Goal: Task Accomplishment & Management: Manage account settings

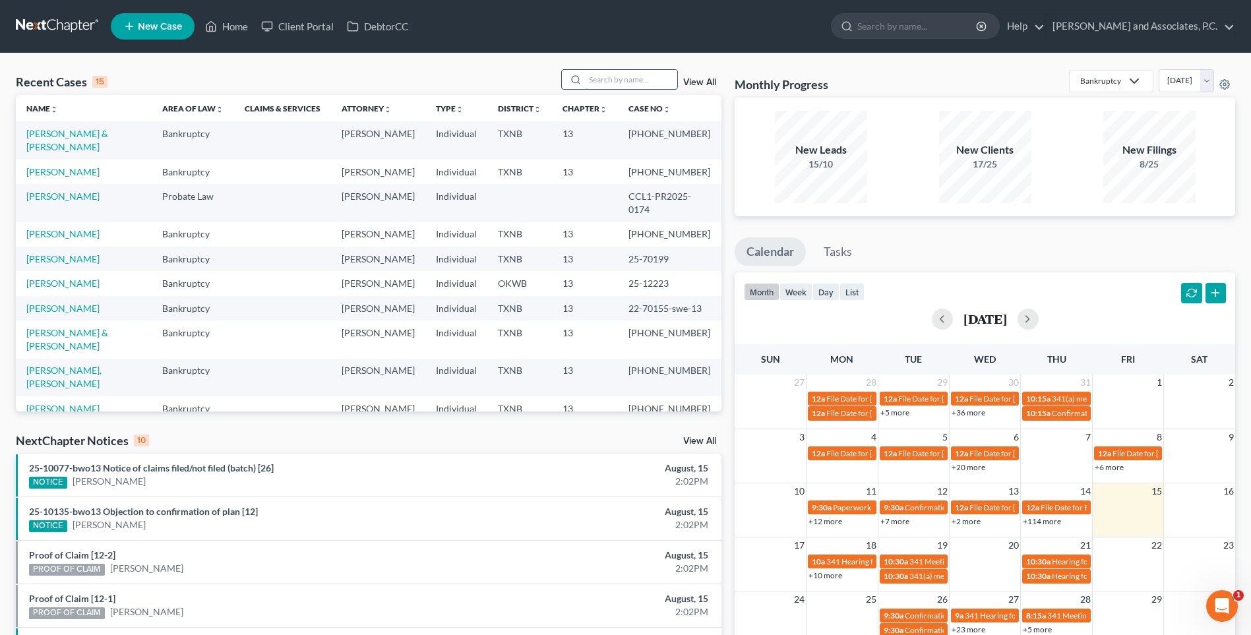
click at [611, 78] on input "search" at bounding box center [631, 79] width 92 height 19
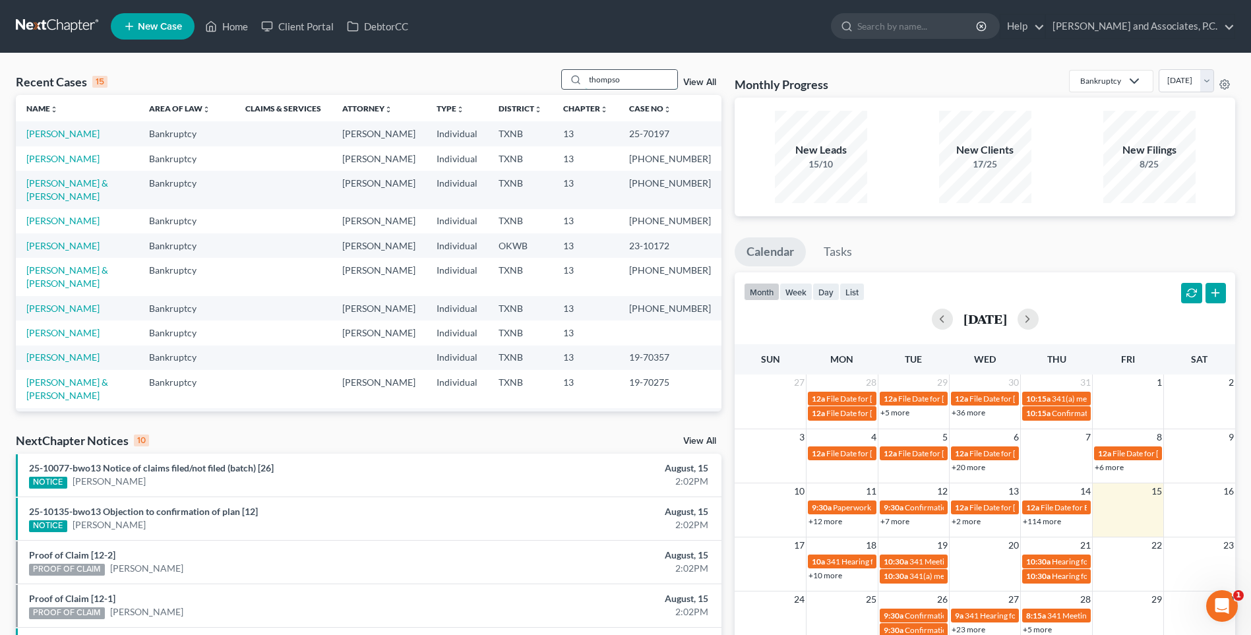
type input "thompso"
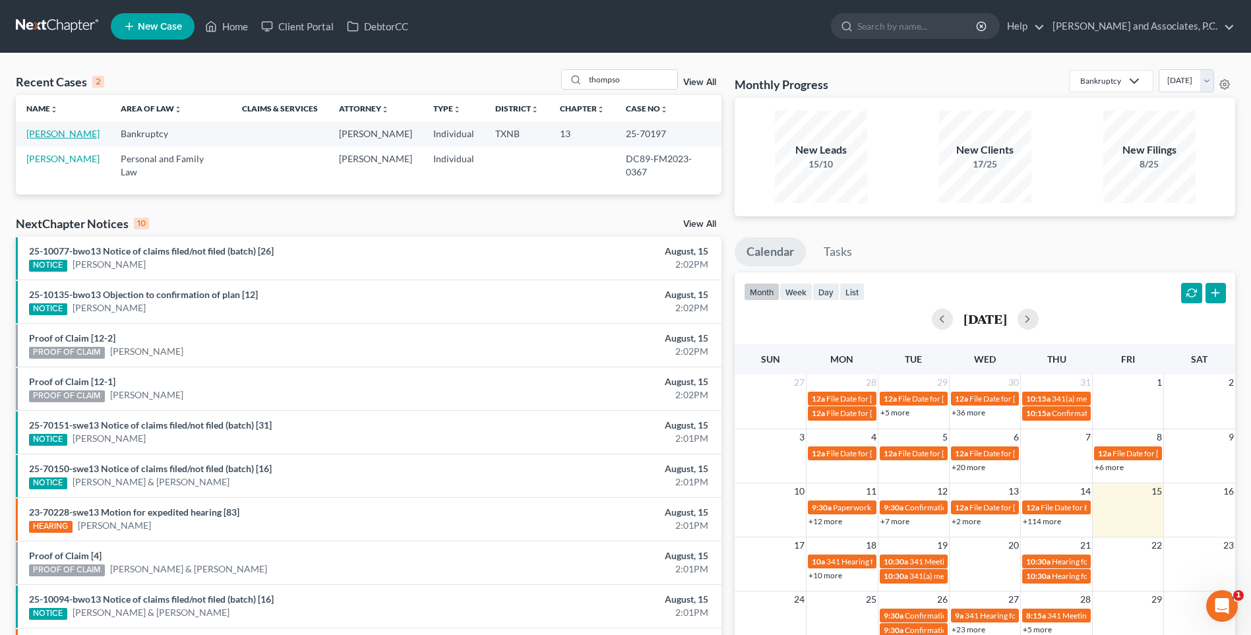
click at [96, 131] on link "[PERSON_NAME]" at bounding box center [62, 133] width 73 height 11
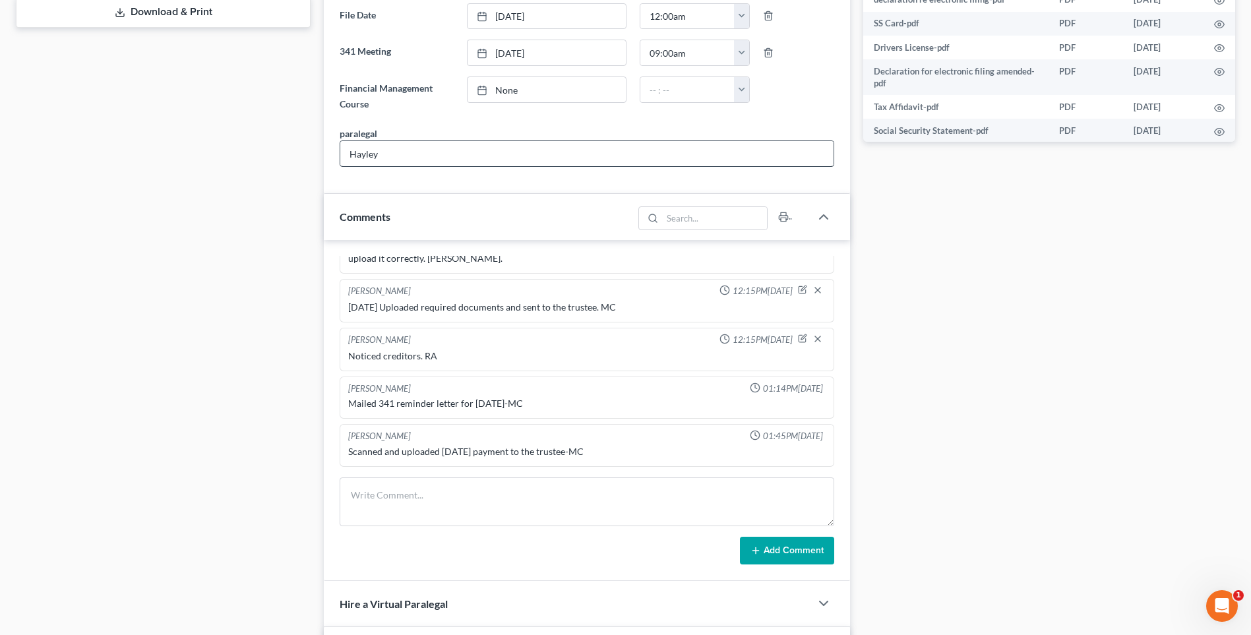
scroll to position [660, 0]
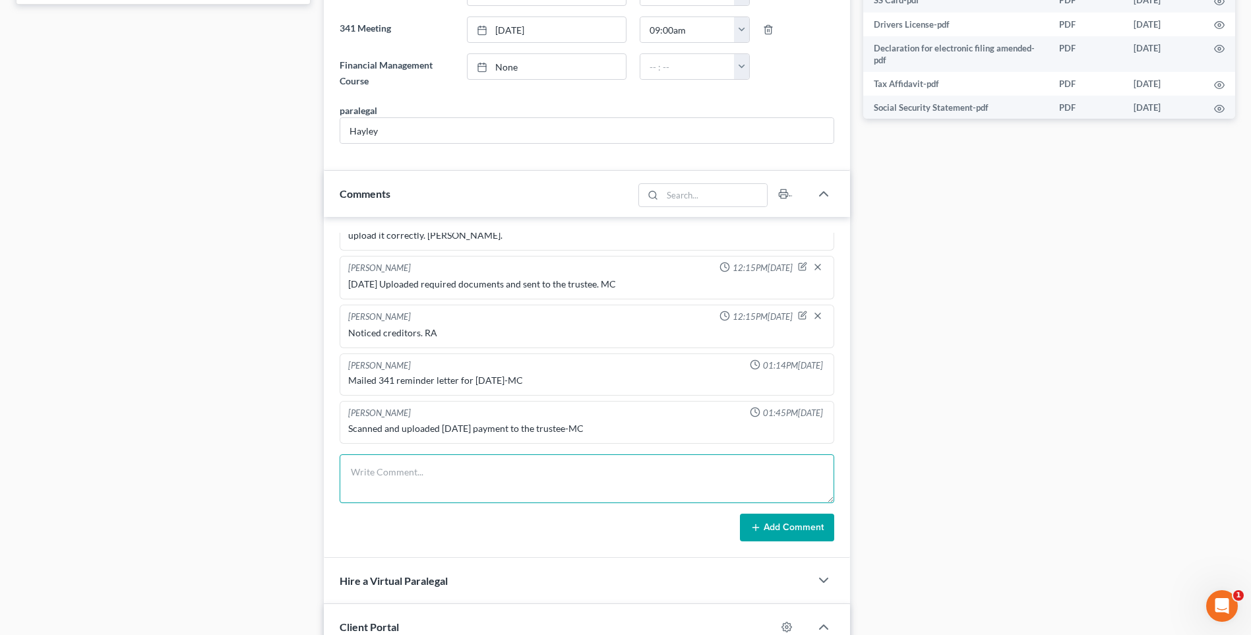
click at [412, 477] on textarea at bounding box center [587, 478] width 495 height 49
type textarea "Set up file. Mailed copy of petition to the client. RA"
click at [780, 528] on button "Add Comment" at bounding box center [787, 528] width 94 height 28
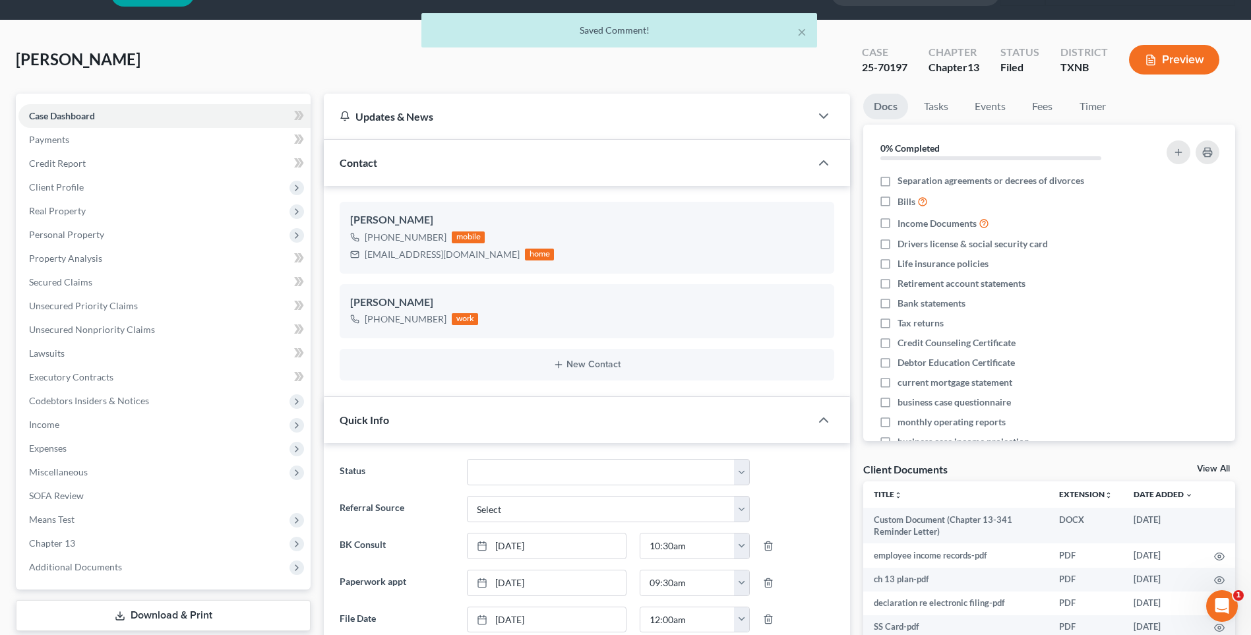
scroll to position [0, 0]
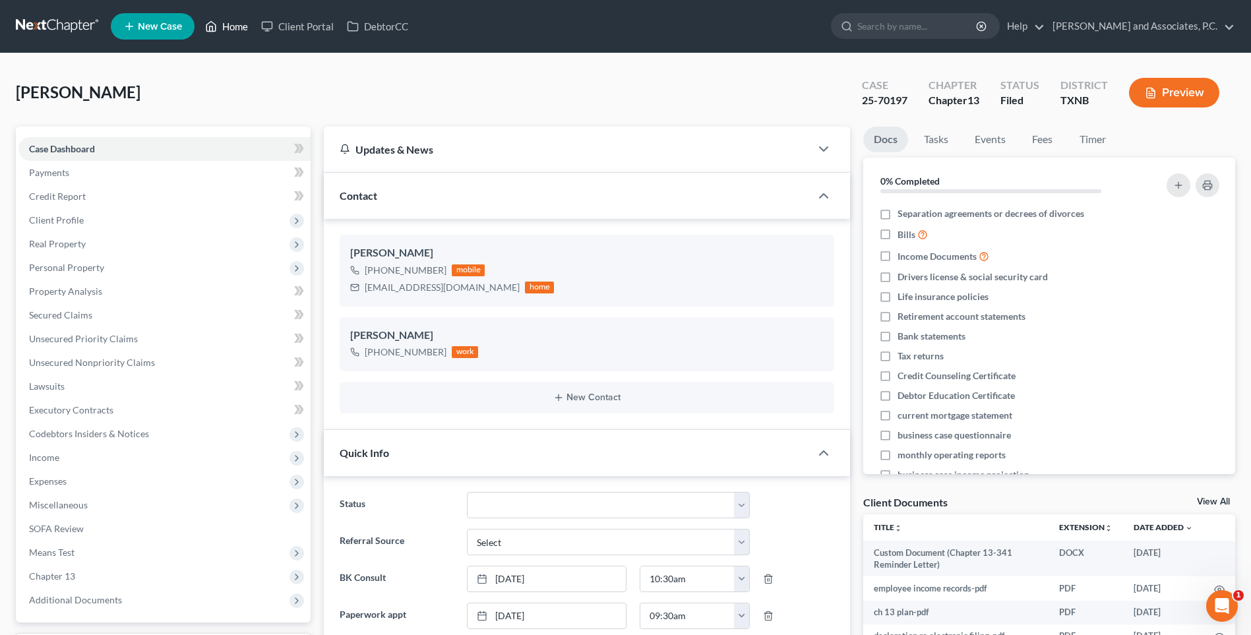
click at [235, 26] on link "Home" at bounding box center [227, 27] width 56 height 24
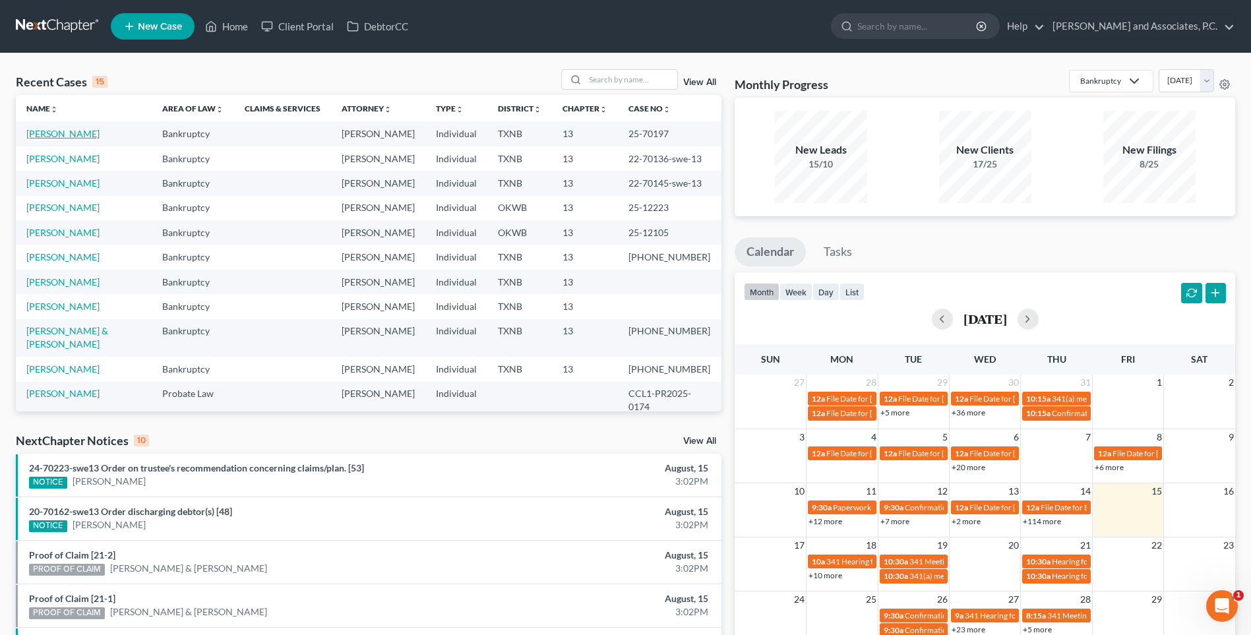
click at [83, 133] on link "[PERSON_NAME]" at bounding box center [62, 133] width 73 height 11
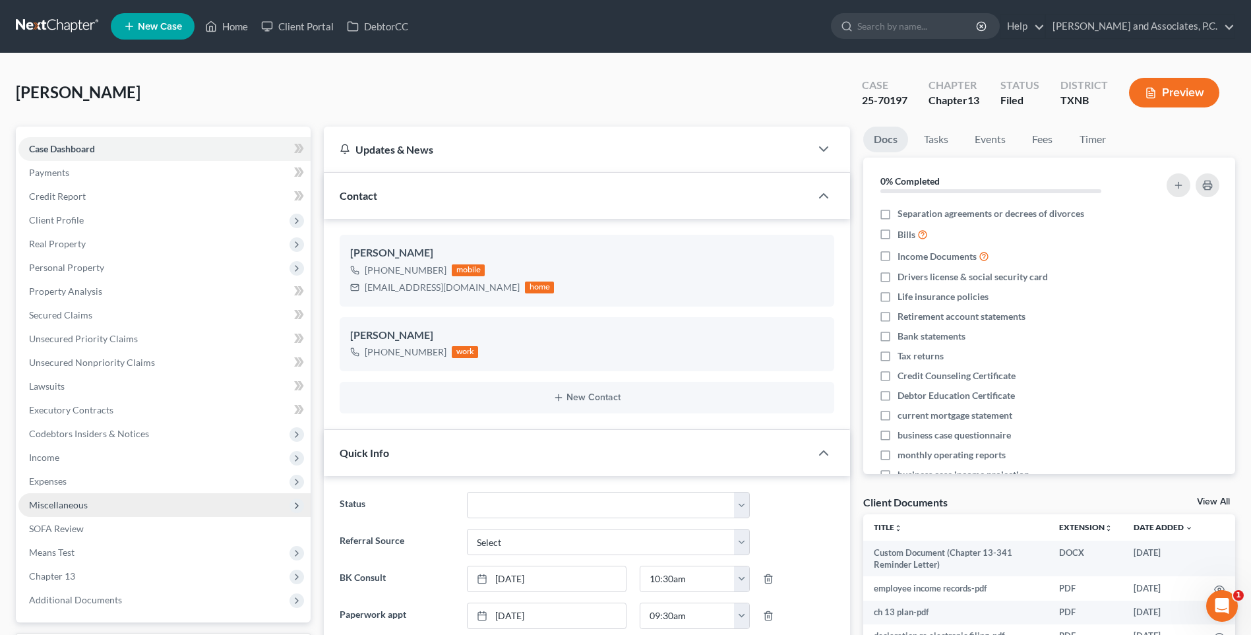
click at [71, 493] on span "Miscellaneous" at bounding box center [164, 505] width 292 height 24
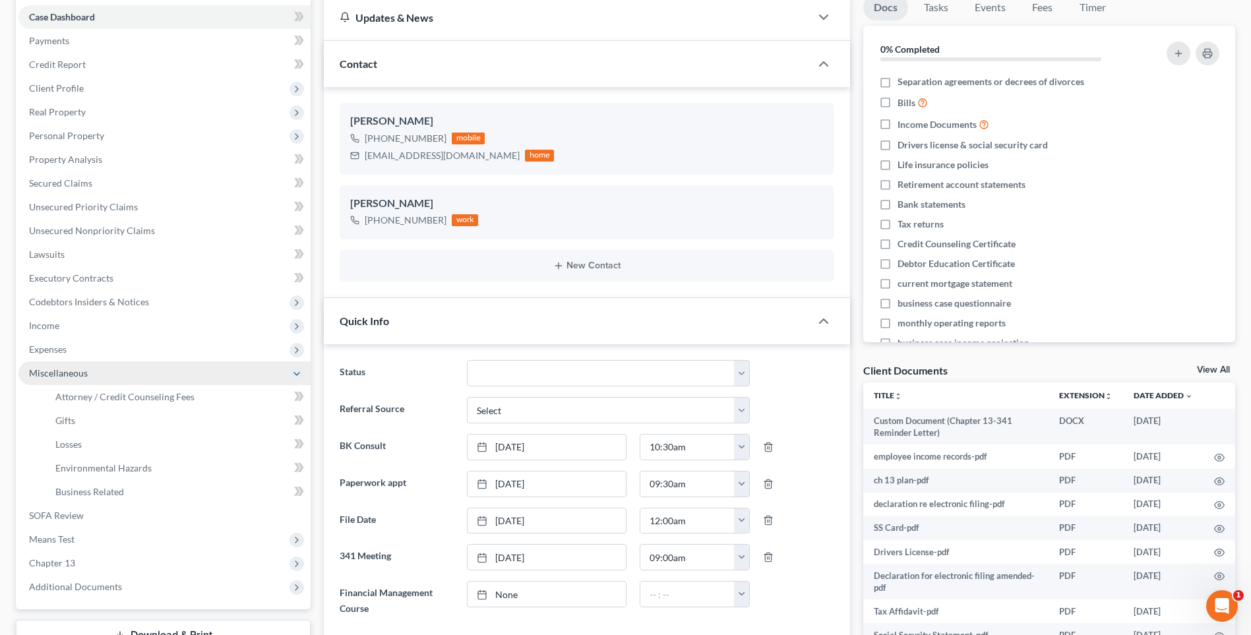
scroll to position [41, 0]
click at [65, 371] on span "Miscellaneous" at bounding box center [58, 372] width 59 height 11
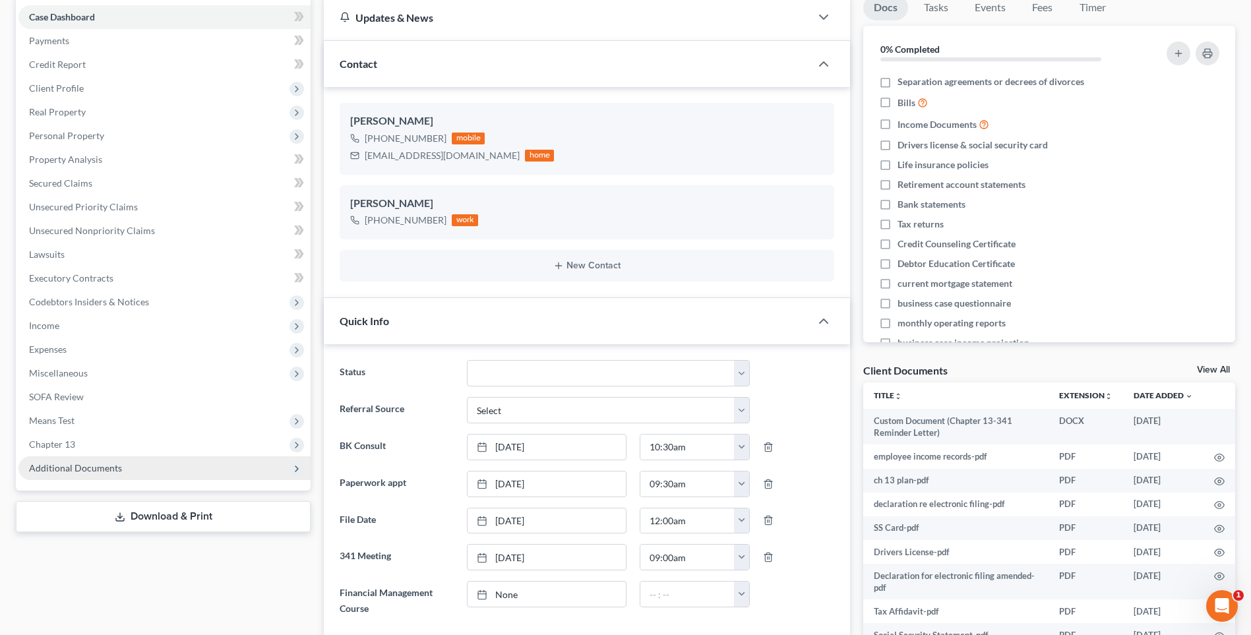
click at [89, 470] on span "Additional Documents" at bounding box center [75, 467] width 93 height 11
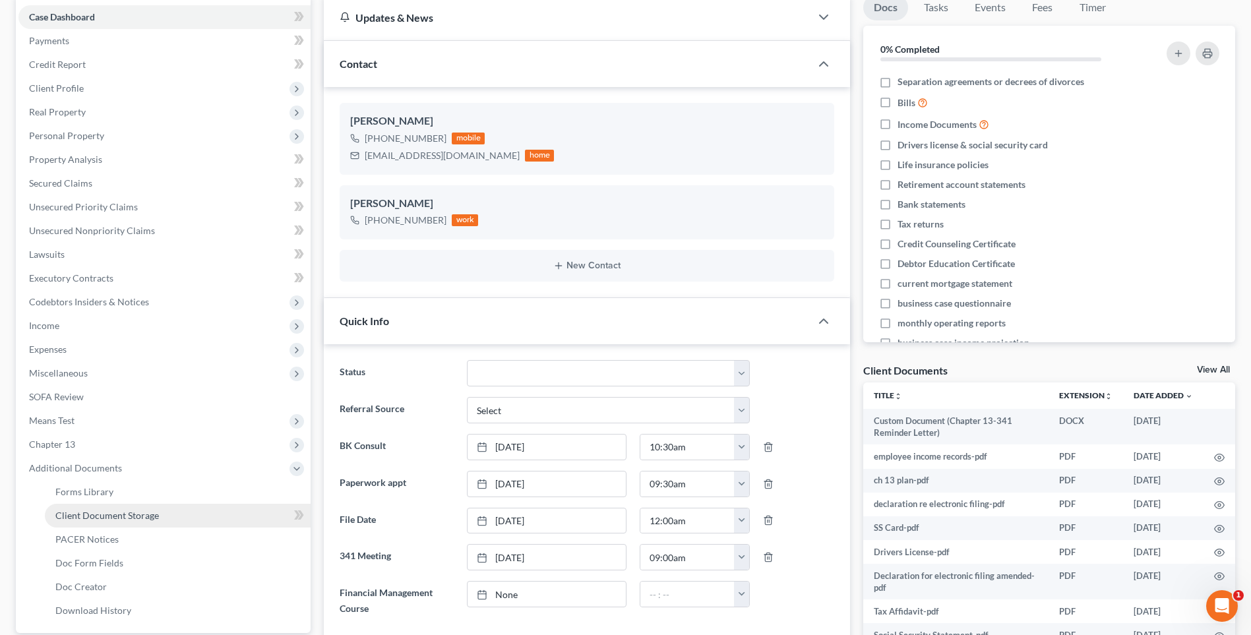
click at [89, 514] on span "Client Document Storage" at bounding box center [107, 515] width 104 height 11
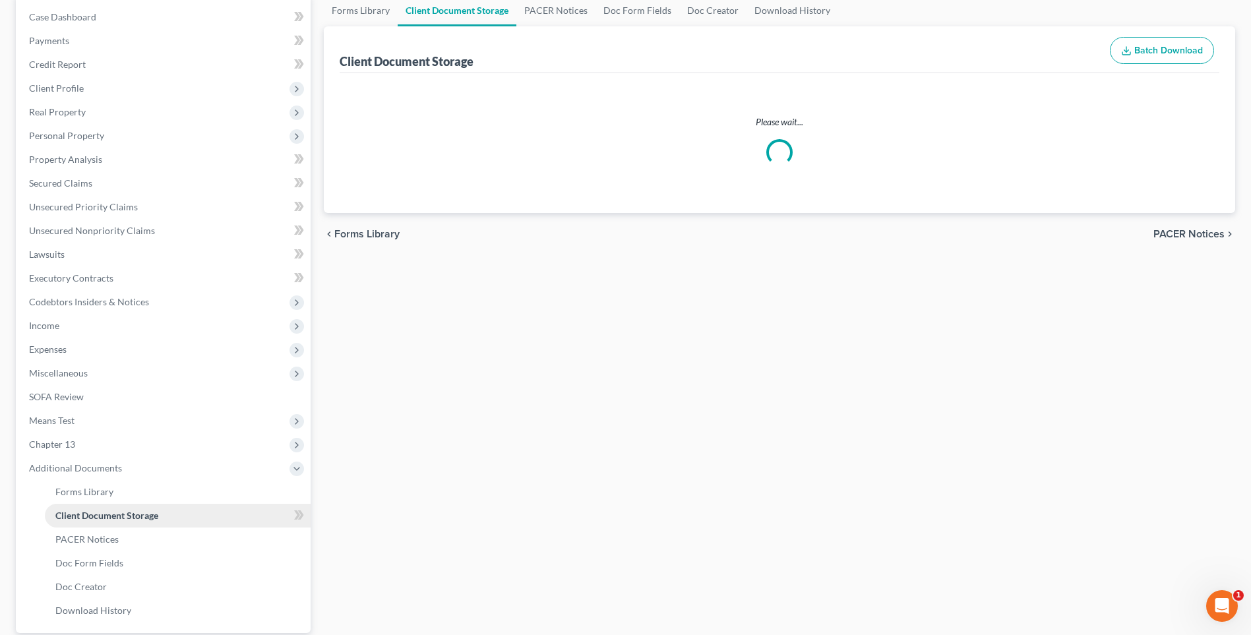
select select "33"
select select "10"
select select "21"
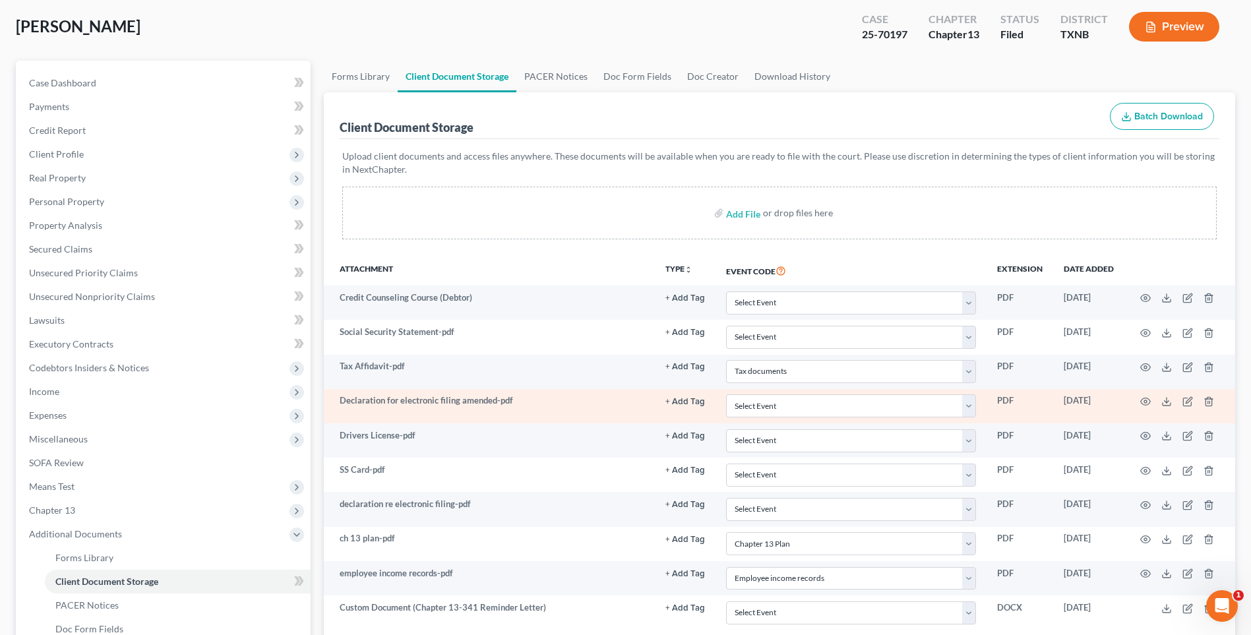
scroll to position [132, 0]
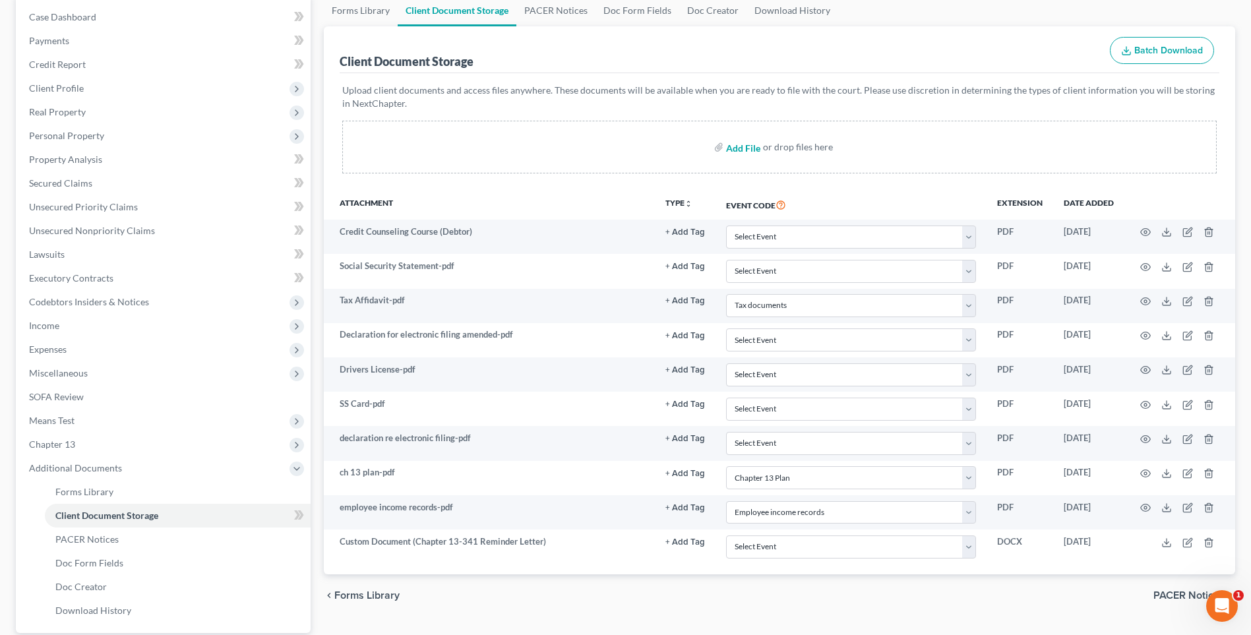
click at [737, 146] on input "file" at bounding box center [742, 147] width 32 height 24
type input "C:\fakepath\2570197 [PERSON_NAME] 2023 Tax returns corrected.pdf"
select select "33"
select select "10"
select select "21"
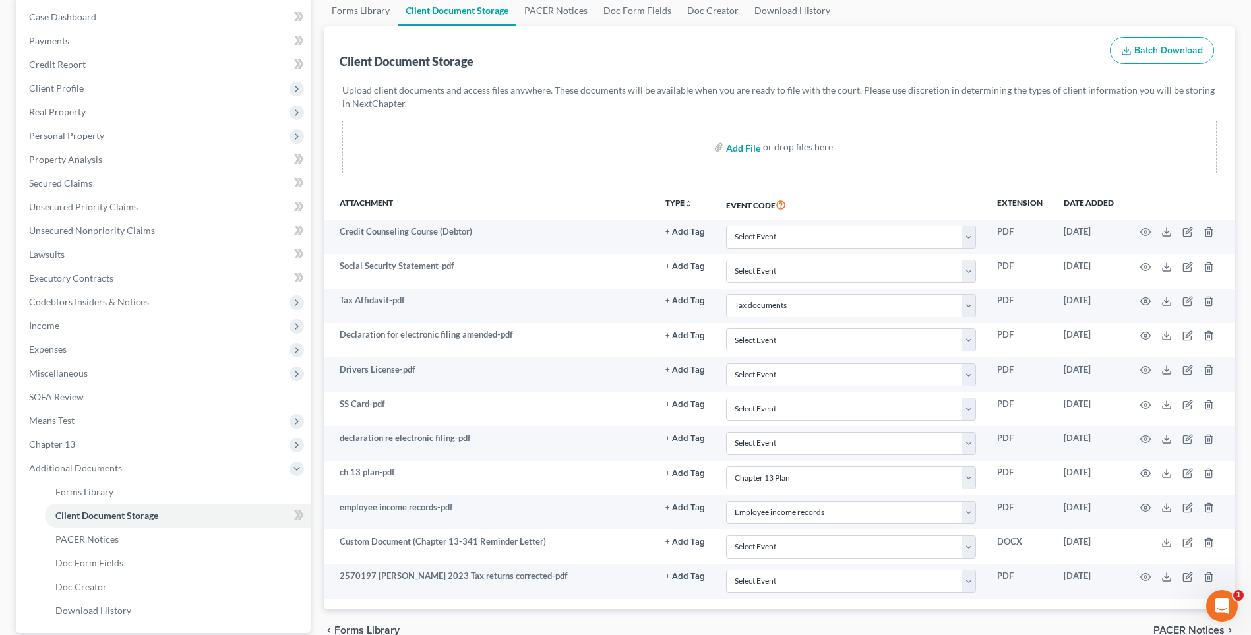
click at [742, 146] on input "file" at bounding box center [742, 147] width 32 height 24
type input "C:\fakepath\2570197 [PERSON_NAME] 2024 Tax returns (complete).pdf"
select select "33"
select select "10"
select select "21"
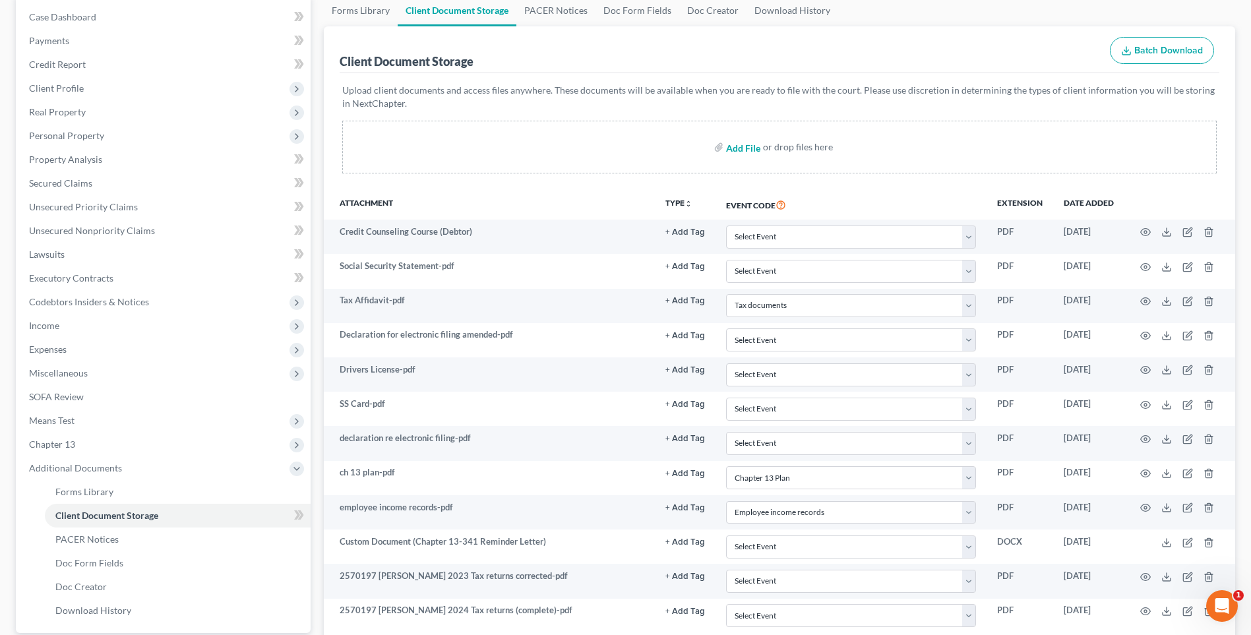
click at [742, 146] on input "file" at bounding box center [742, 147] width 32 height 24
type input "C:\fakepath\2570197 [PERSON_NAME] auth to release.pdf"
select select "33"
select select "10"
select select "21"
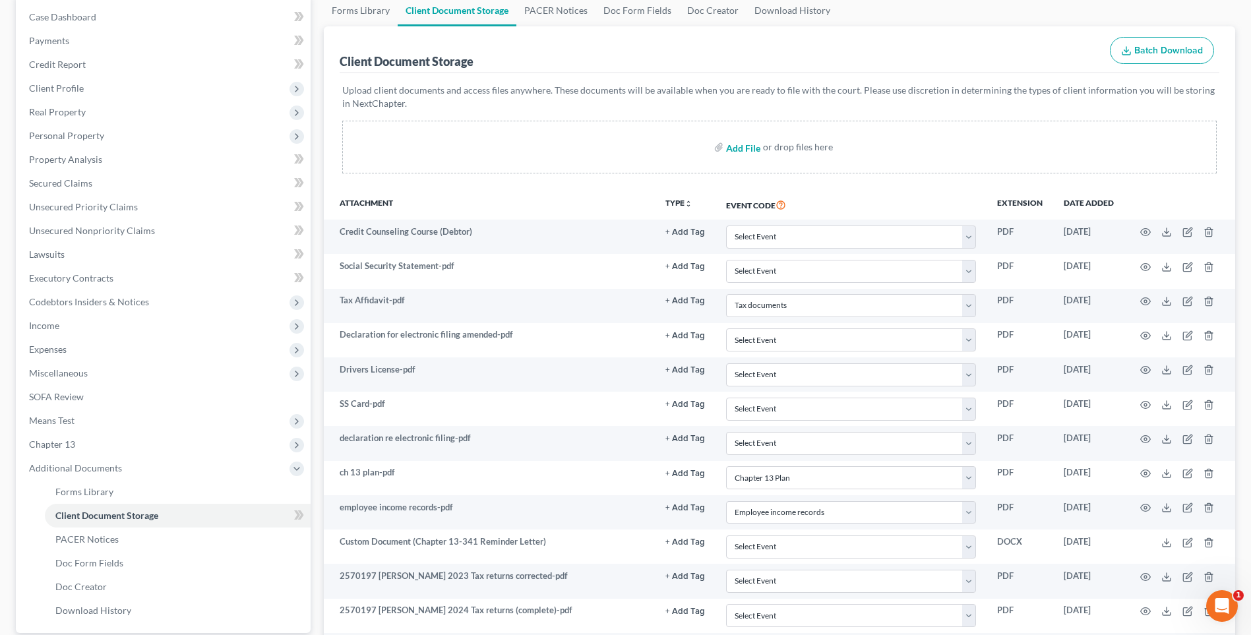
click at [735, 149] on input "file" at bounding box center [742, 147] width 32 height 24
type input "C:\fakepath\2570197 [PERSON_NAME] auto insurance.pdf"
select select "33"
select select "10"
select select "21"
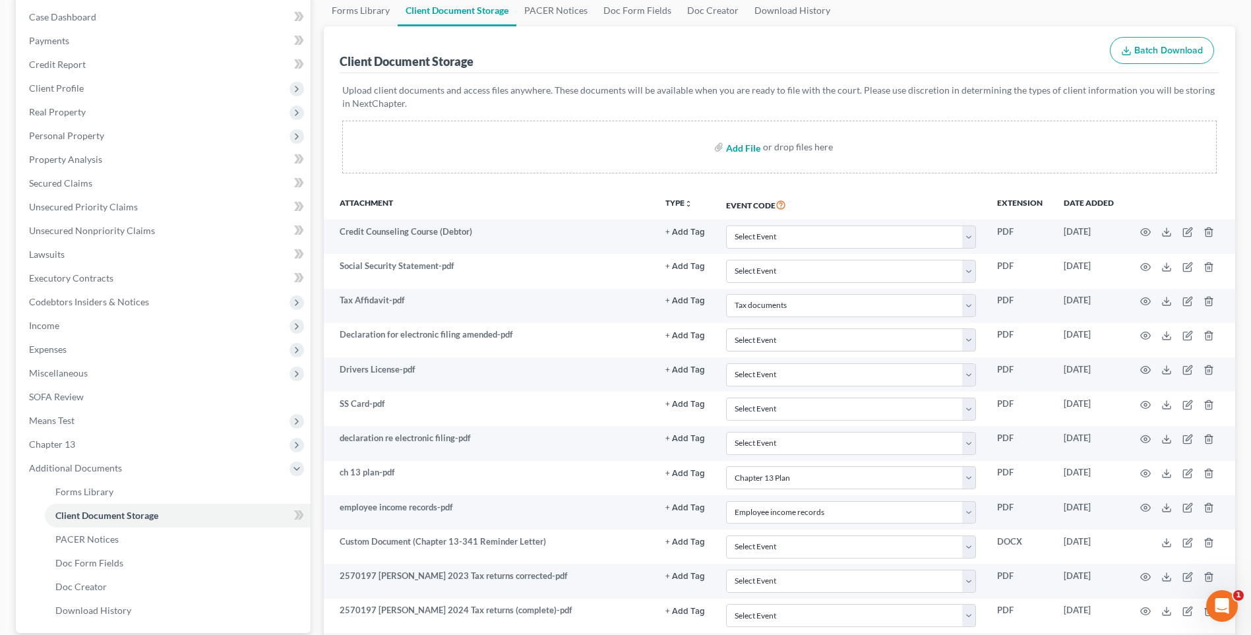
click at [737, 147] on input "file" at bounding box center [742, 147] width 32 height 24
type input "C:\fakepath\2570197 [PERSON_NAME] Debtor contact info.pdf"
select select "33"
select select "10"
select select "21"
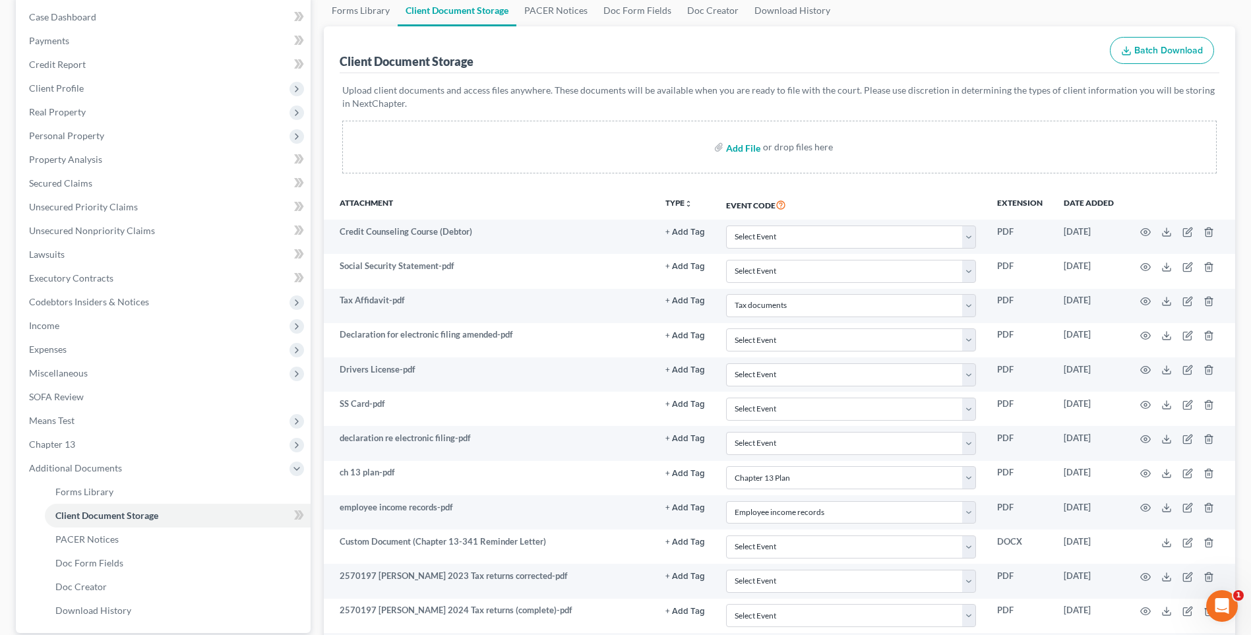
click at [735, 148] on input "file" at bounding box center [742, 147] width 32 height 24
type input "C:\fakepath\2570197 [PERSON_NAME] mortgage info.pdf"
select select "33"
select select "10"
select select "21"
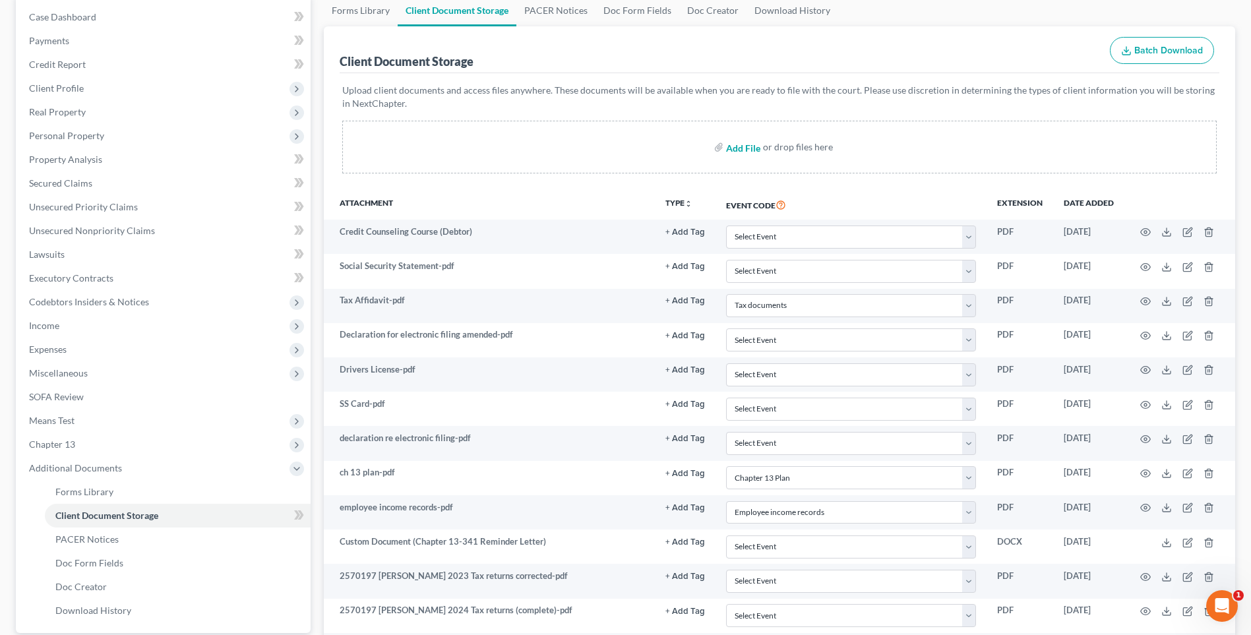
click at [737, 148] on input "file" at bounding box center [742, 147] width 32 height 24
type input "C:\fakepath\2570197 [PERSON_NAME] no filing spouse proof of income ERS.pdf"
select select "33"
select select "10"
select select "21"
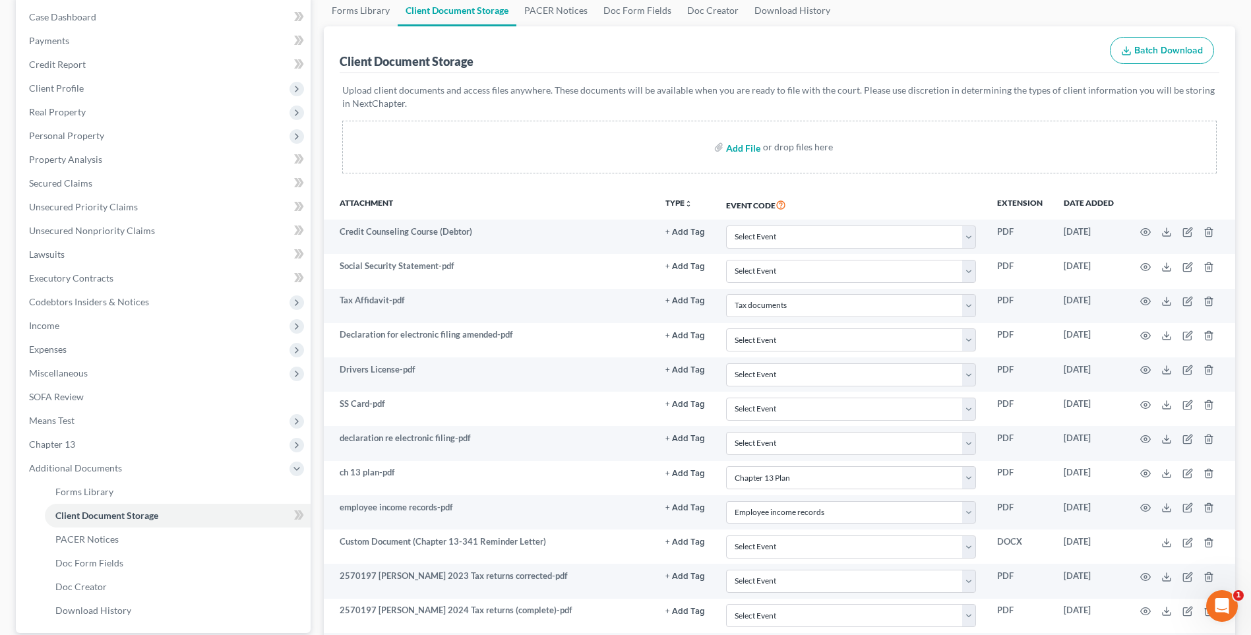
click at [741, 149] on input "file" at bounding box center [742, 147] width 32 height 24
type input "C:\fakepath\2570197 [PERSON_NAME] pay stubs.pdf"
drag, startPoint x: 746, startPoint y: 149, endPoint x: 310, endPoint y: 208, distance: 440.0
click at [746, 149] on input "file" at bounding box center [742, 147] width 32 height 24
select select "33"
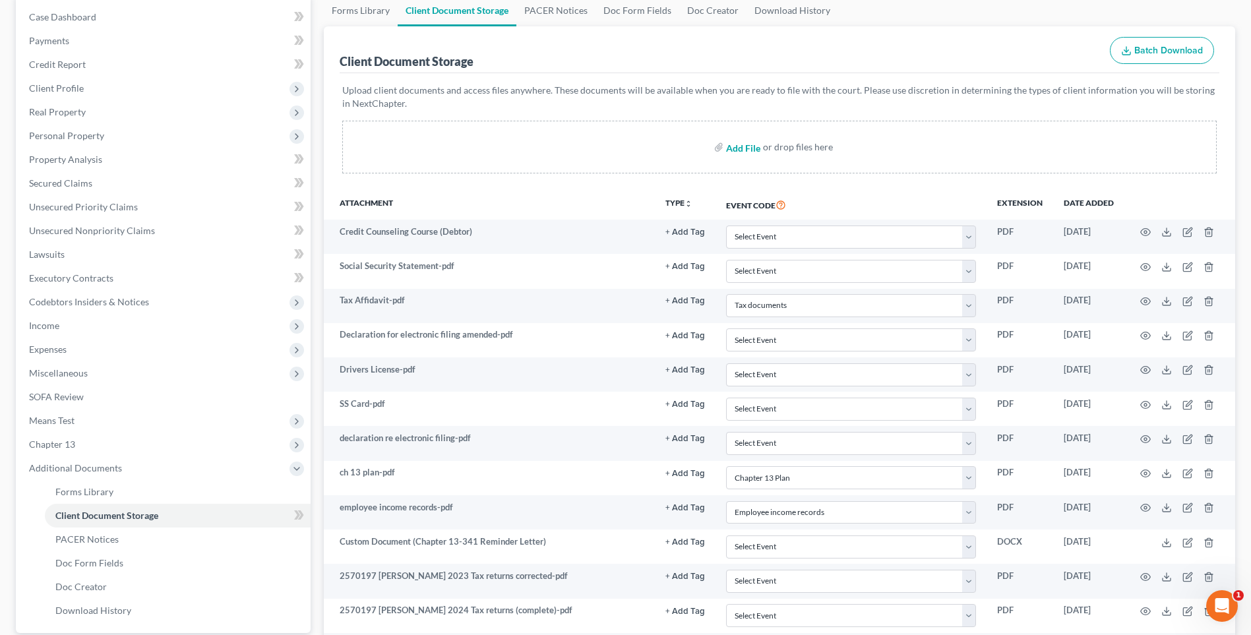
select select "10"
select select "21"
type input "C:\fakepath\2570197 [PERSON_NAME] proof of ID.pdf"
click at [734, 148] on input "file" at bounding box center [742, 147] width 32 height 24
select select "33"
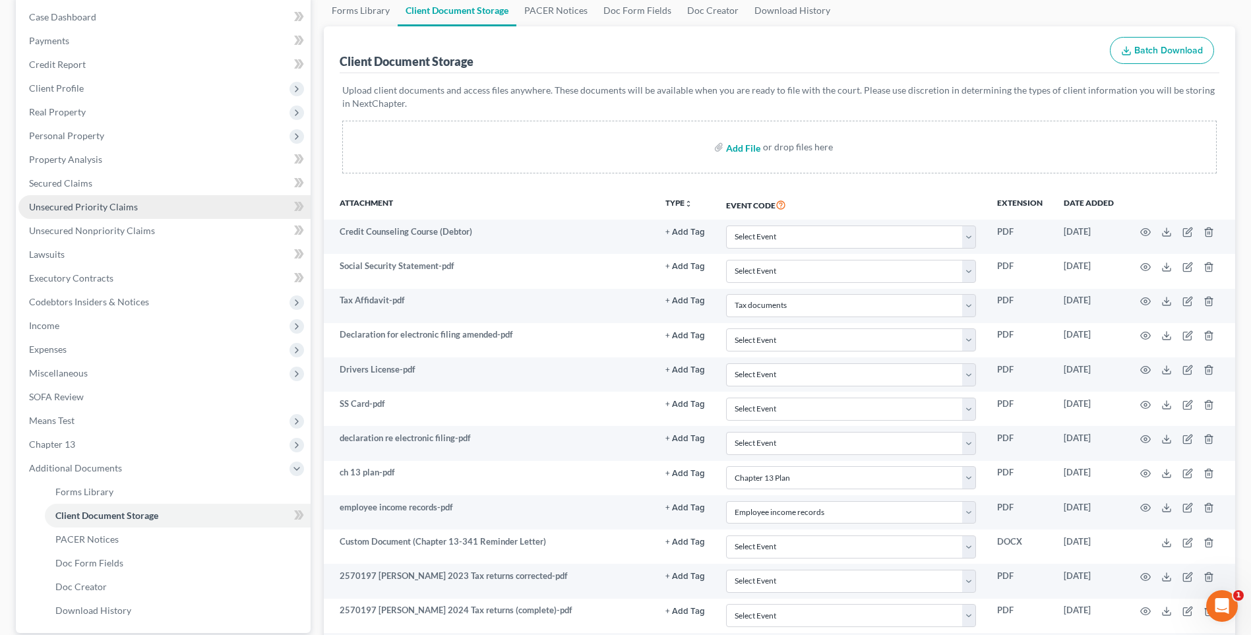
select select "10"
select select "21"
type input "C:\fakepath\2570197 [PERSON_NAME] wage directive.pdf"
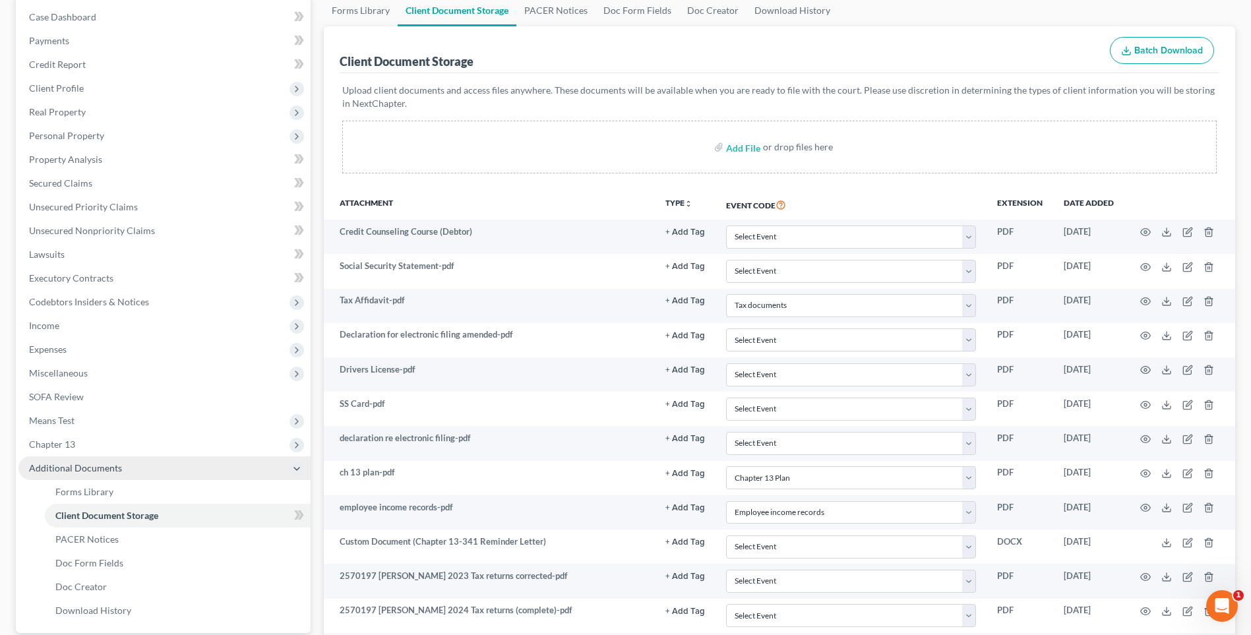
click at [85, 467] on span "Additional Documents" at bounding box center [75, 467] width 93 height 11
select select "33"
select select "10"
select select "21"
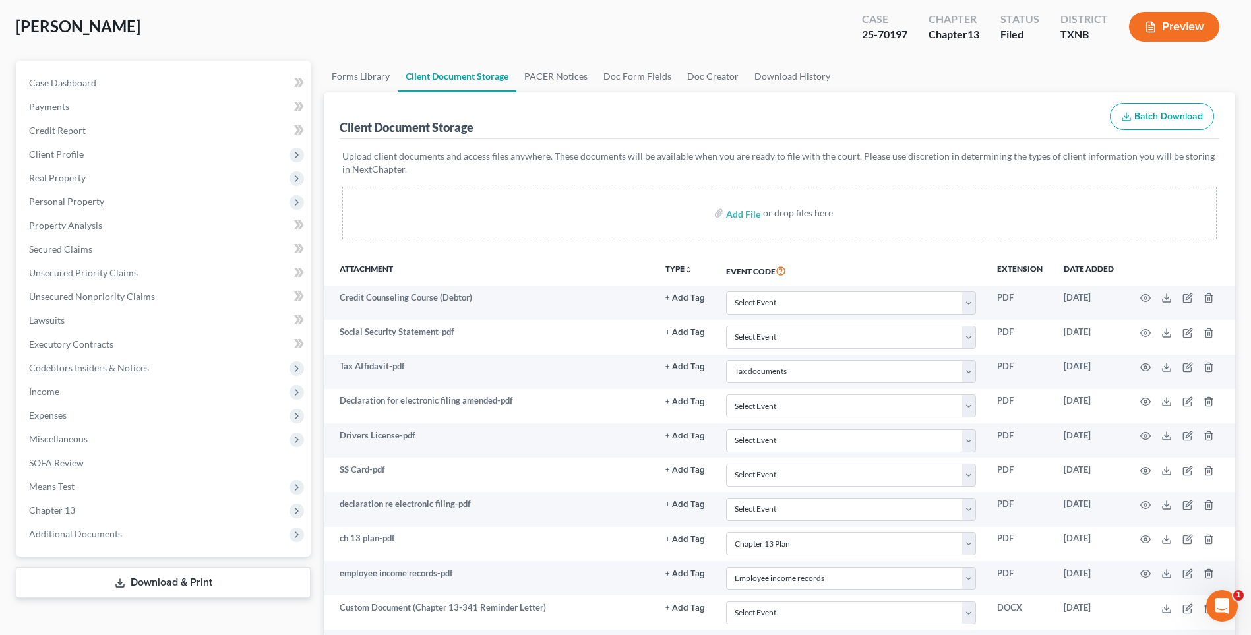
scroll to position [0, 0]
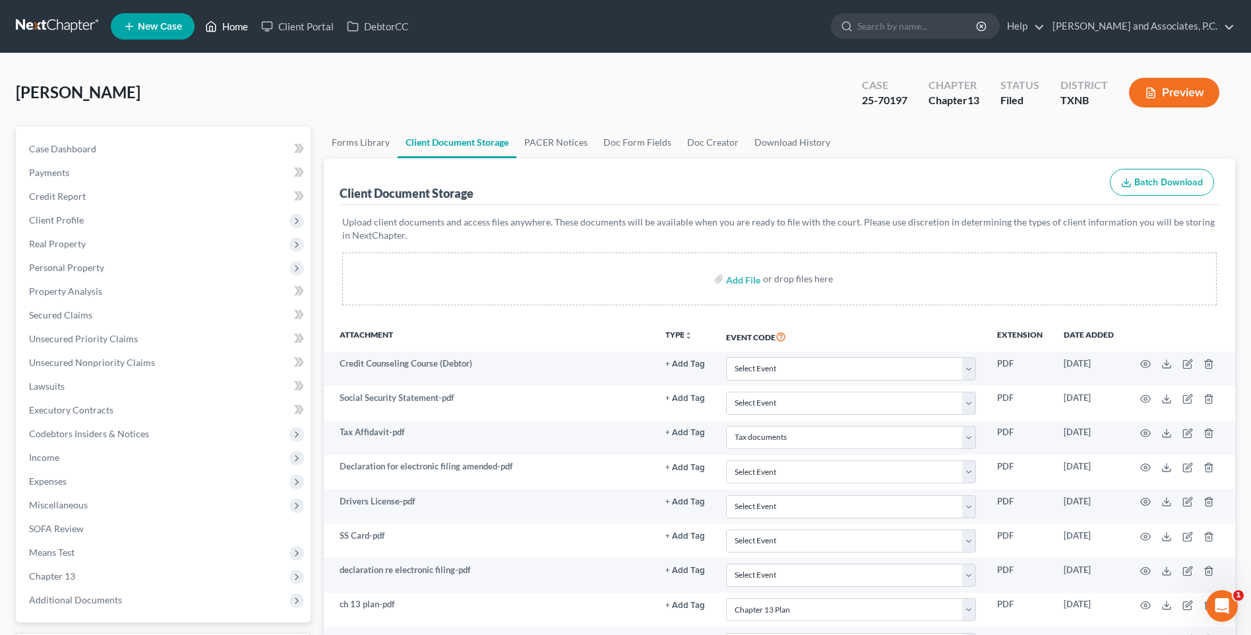
click at [225, 27] on link "Home" at bounding box center [227, 27] width 56 height 24
